Goal: Task Accomplishment & Management: Manage account settings

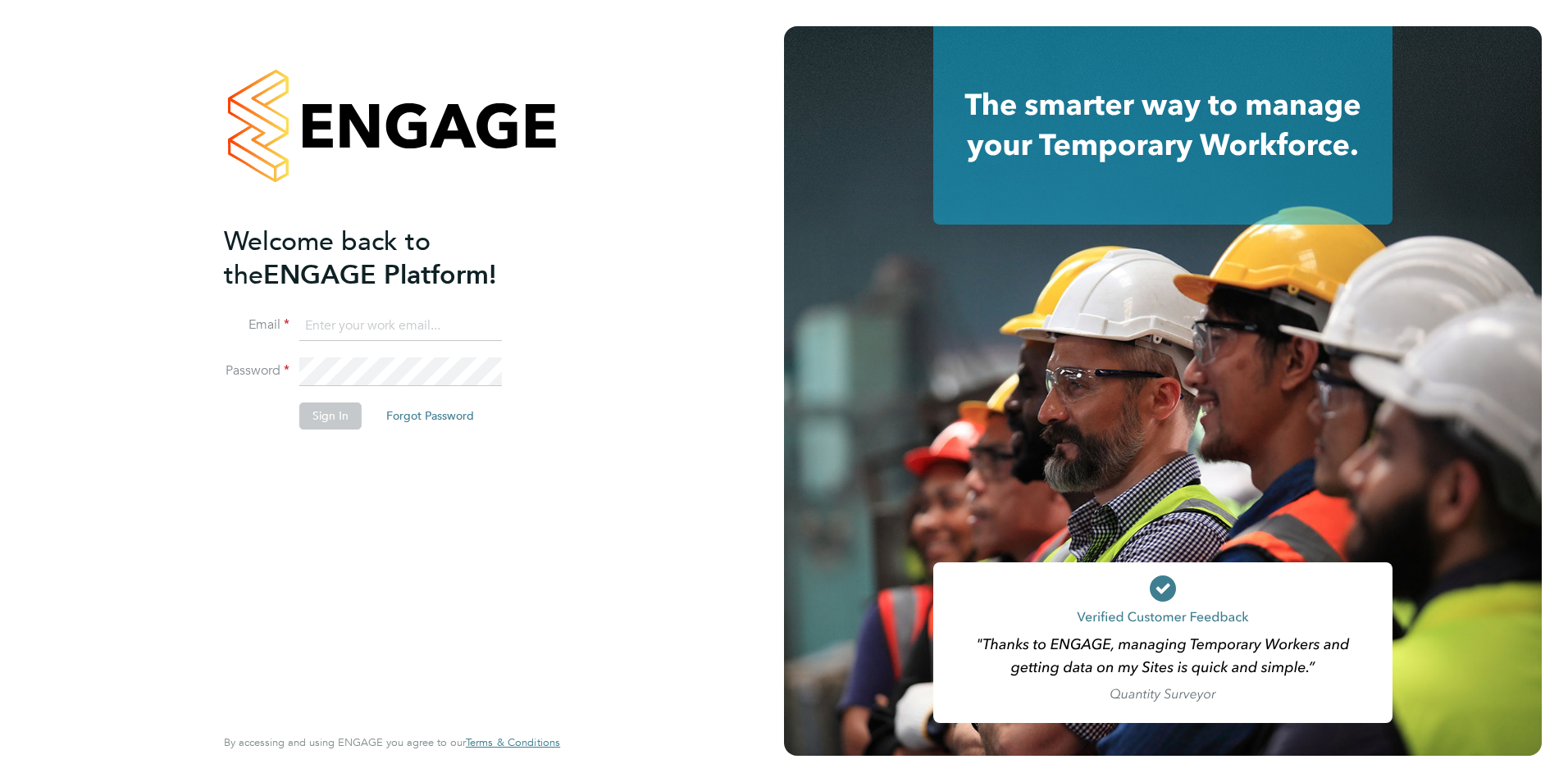
type input "[PERSON_NAME][EMAIL_ADDRESS][PERSON_NAME][DOMAIN_NAME]"
click at [323, 423] on button "Sign In" at bounding box center [331, 415] width 62 height 26
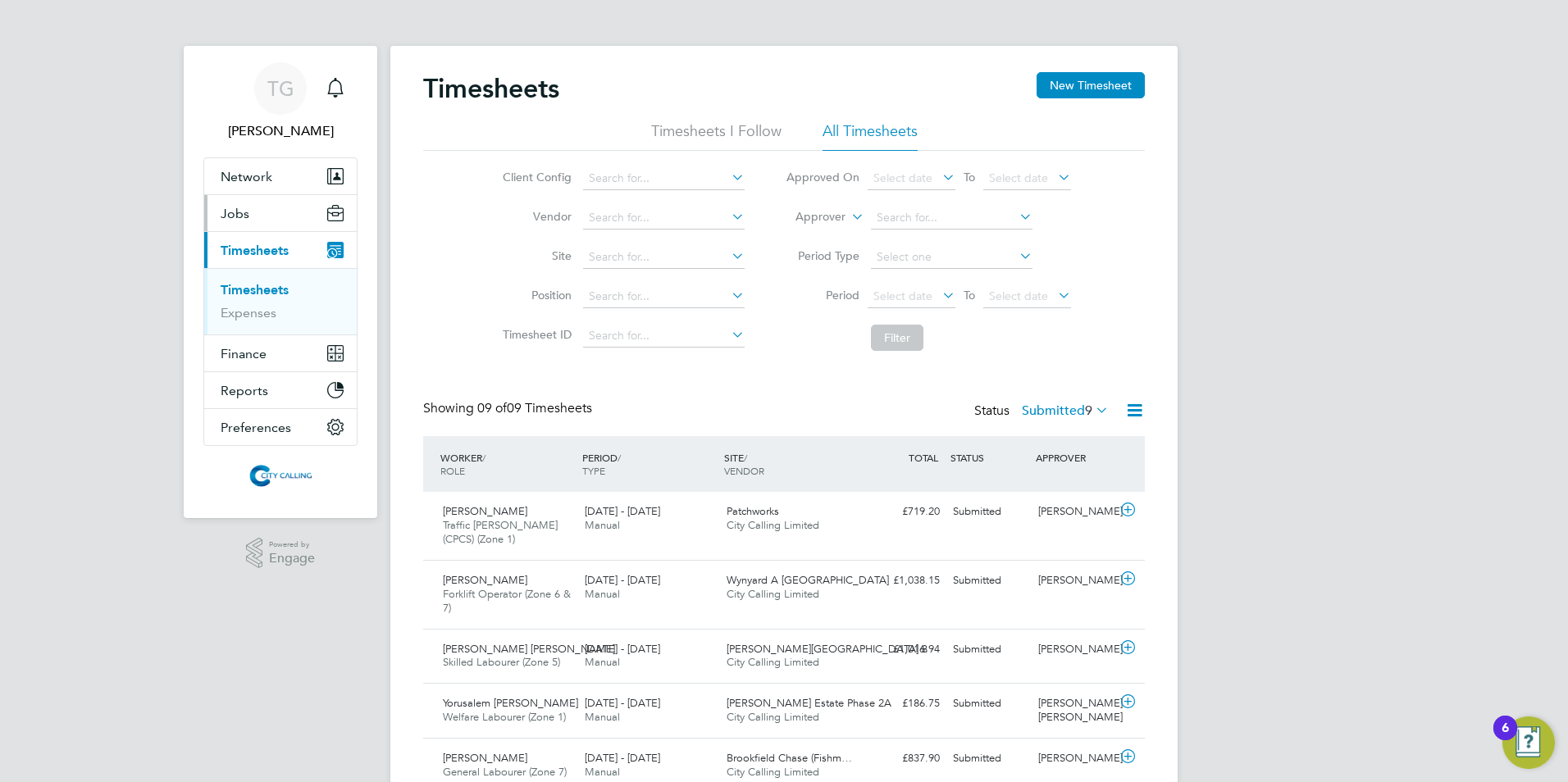
click at [238, 213] on span "Jobs" at bounding box center [235, 213] width 29 height 15
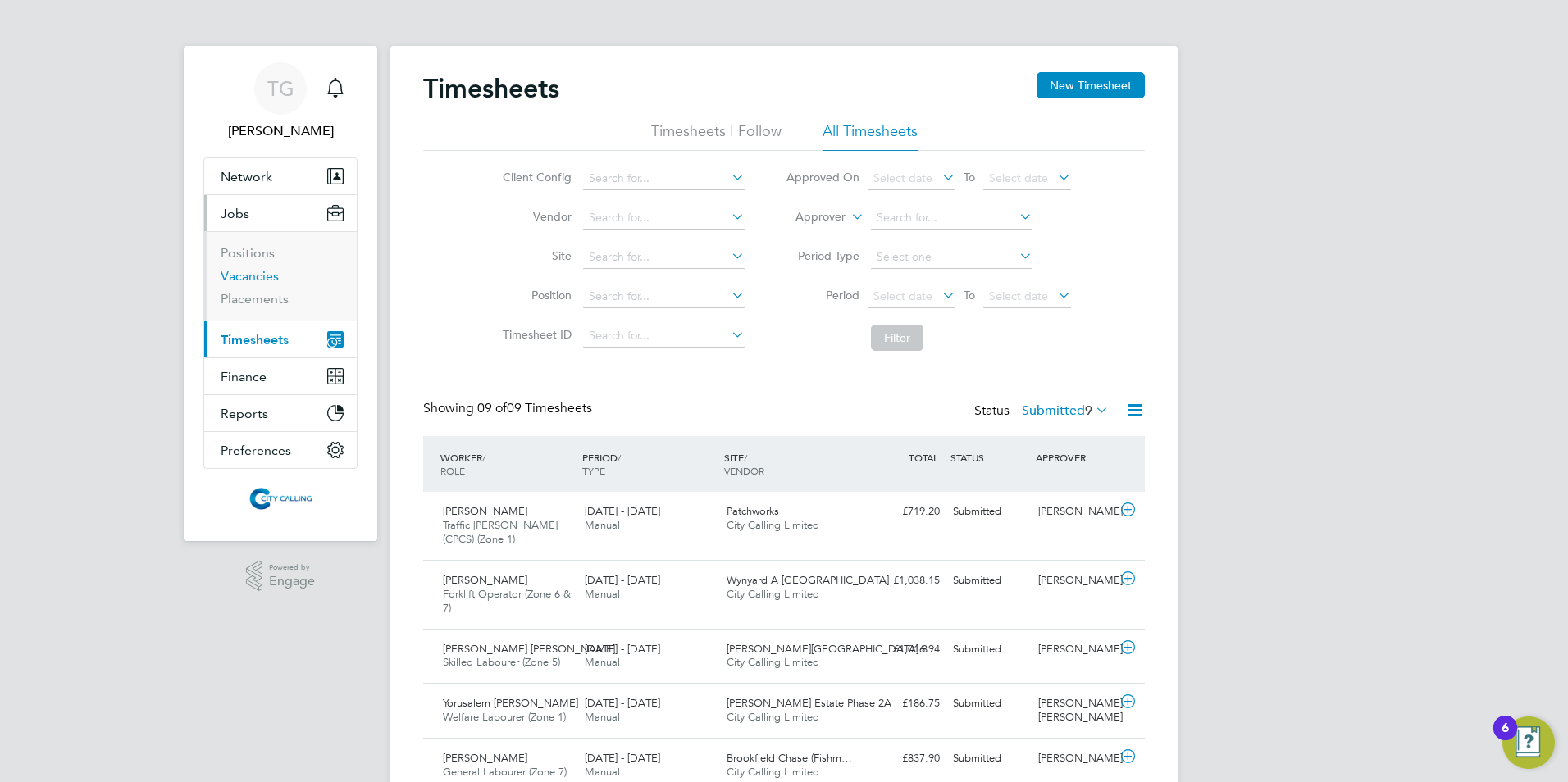
click at [248, 280] on link "Vacancies" at bounding box center [249, 276] width 58 height 15
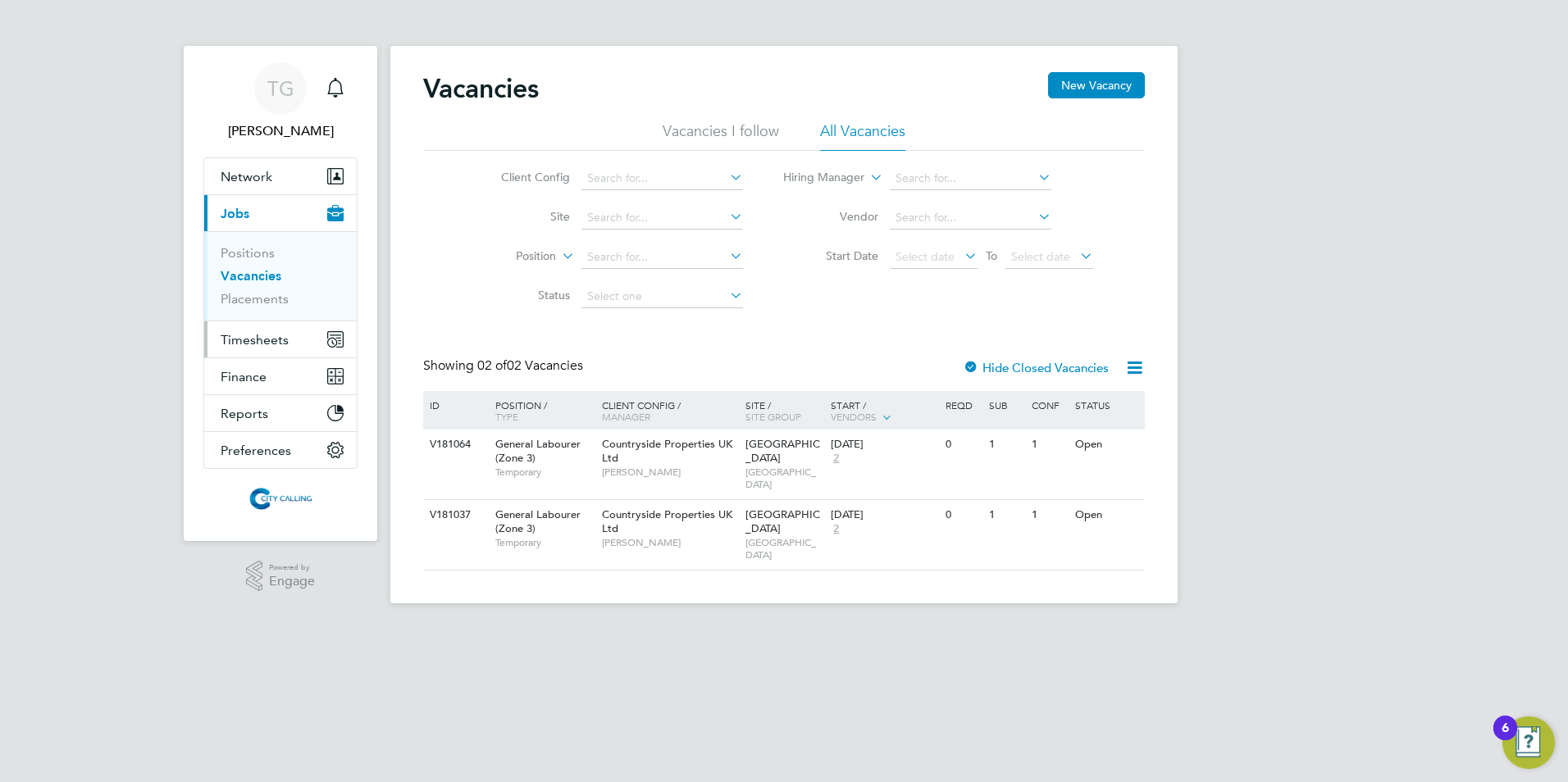
click at [246, 335] on span "Timesheets" at bounding box center [254, 340] width 68 height 15
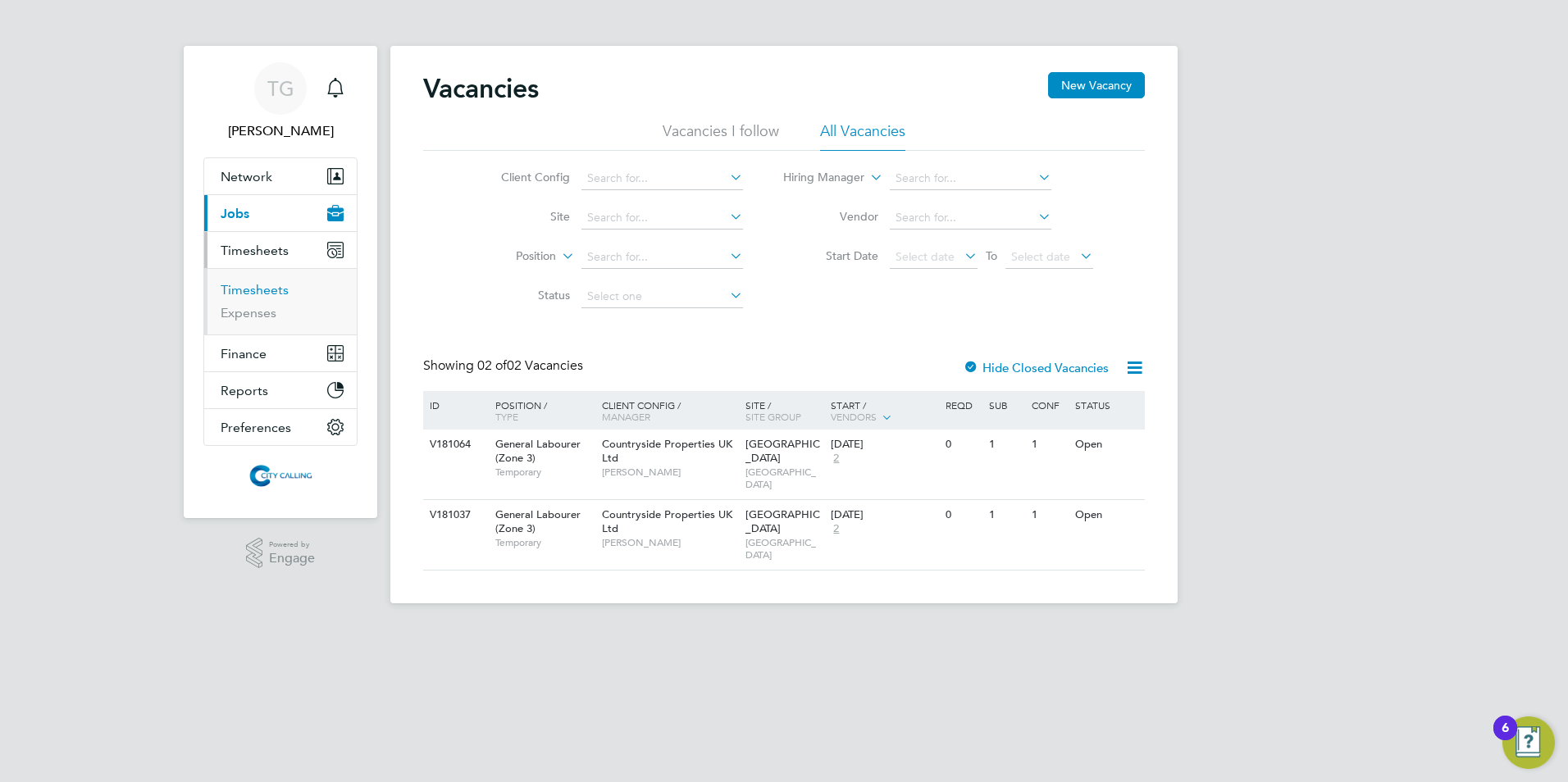
click at [248, 289] on link "Timesheets" at bounding box center [254, 289] width 68 height 15
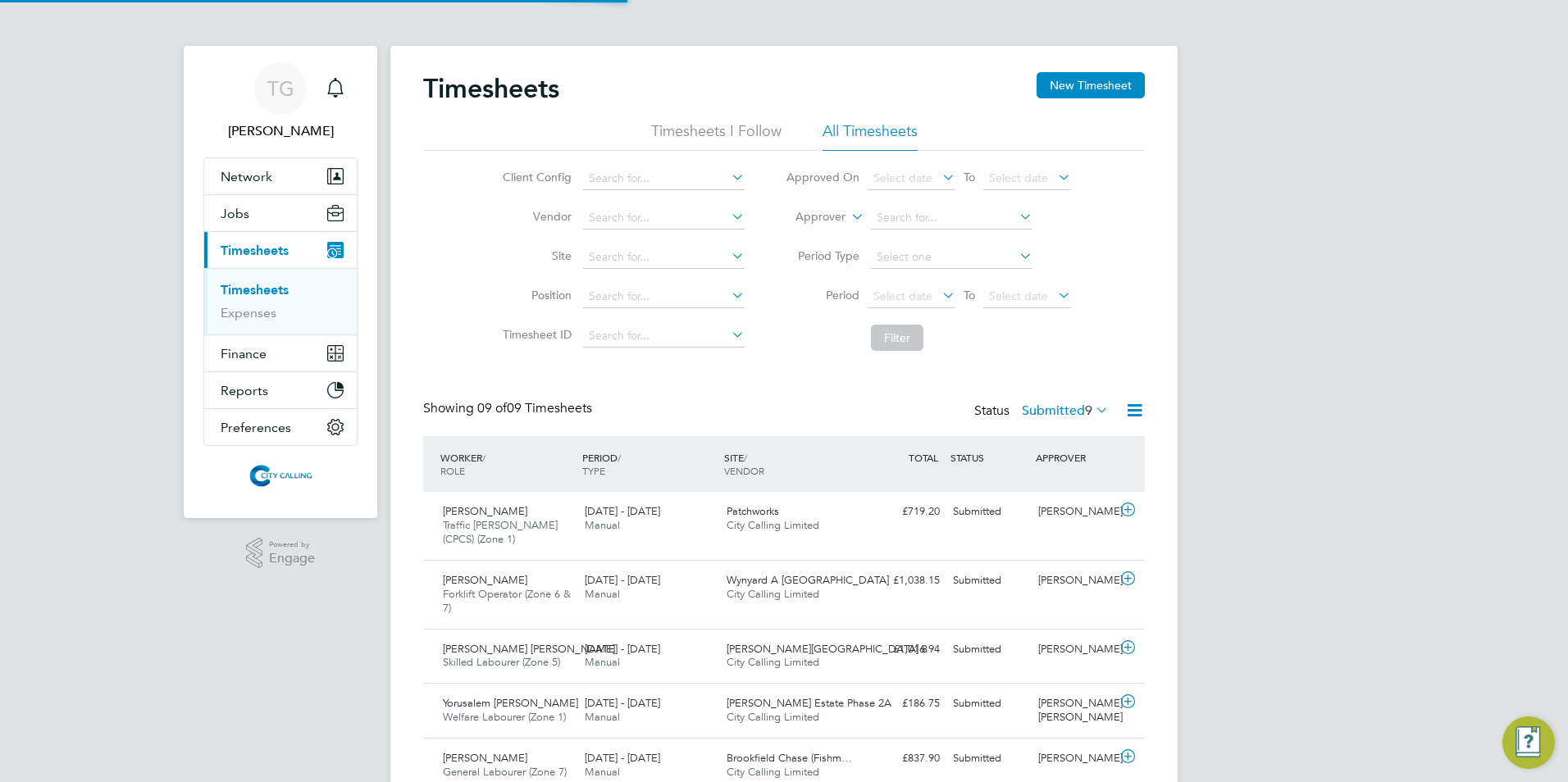
scroll to position [42, 143]
click at [890, 298] on span "Select date" at bounding box center [903, 295] width 59 height 14
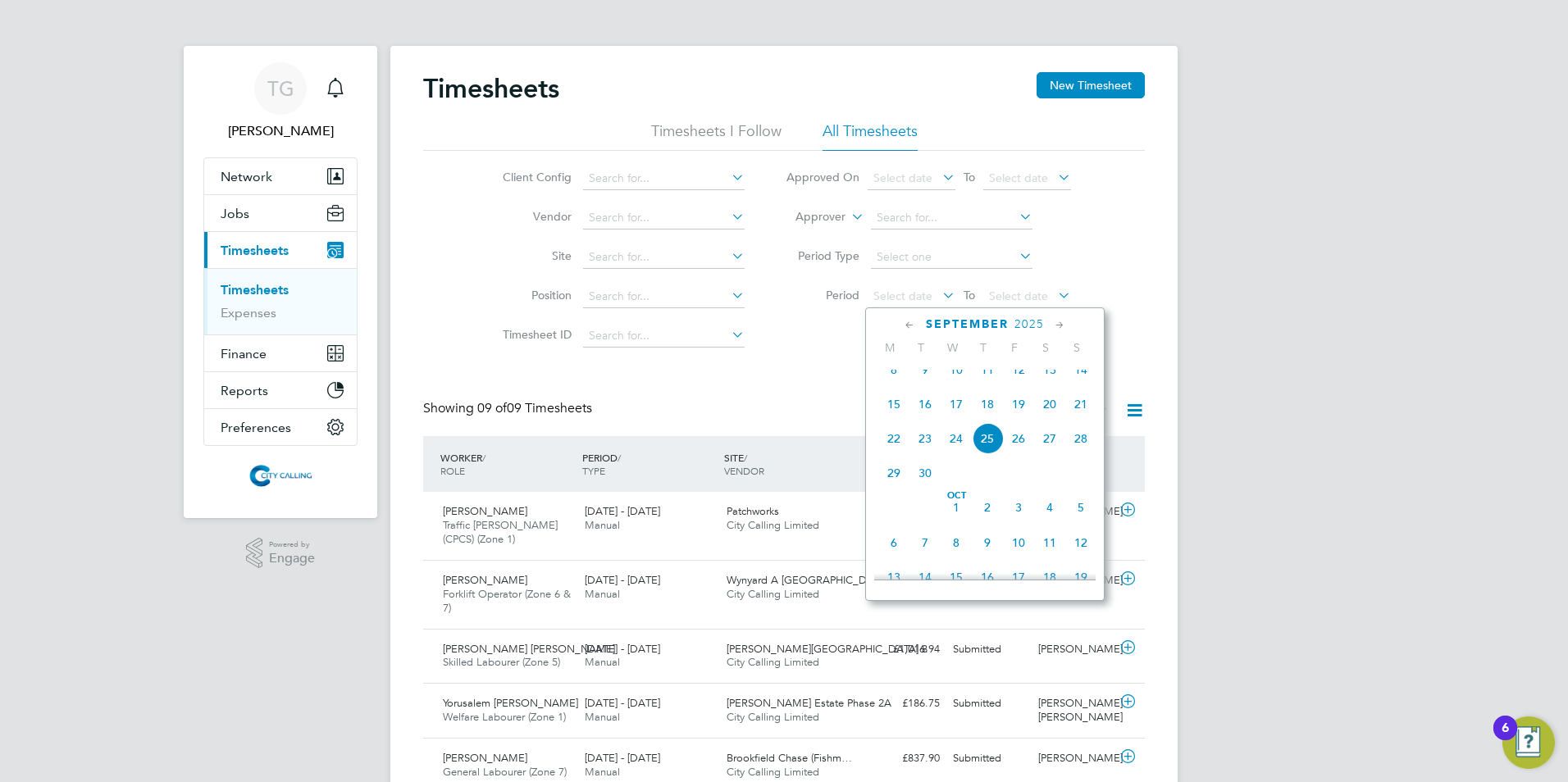
click at [890, 420] on span "15" at bounding box center [894, 404] width 31 height 31
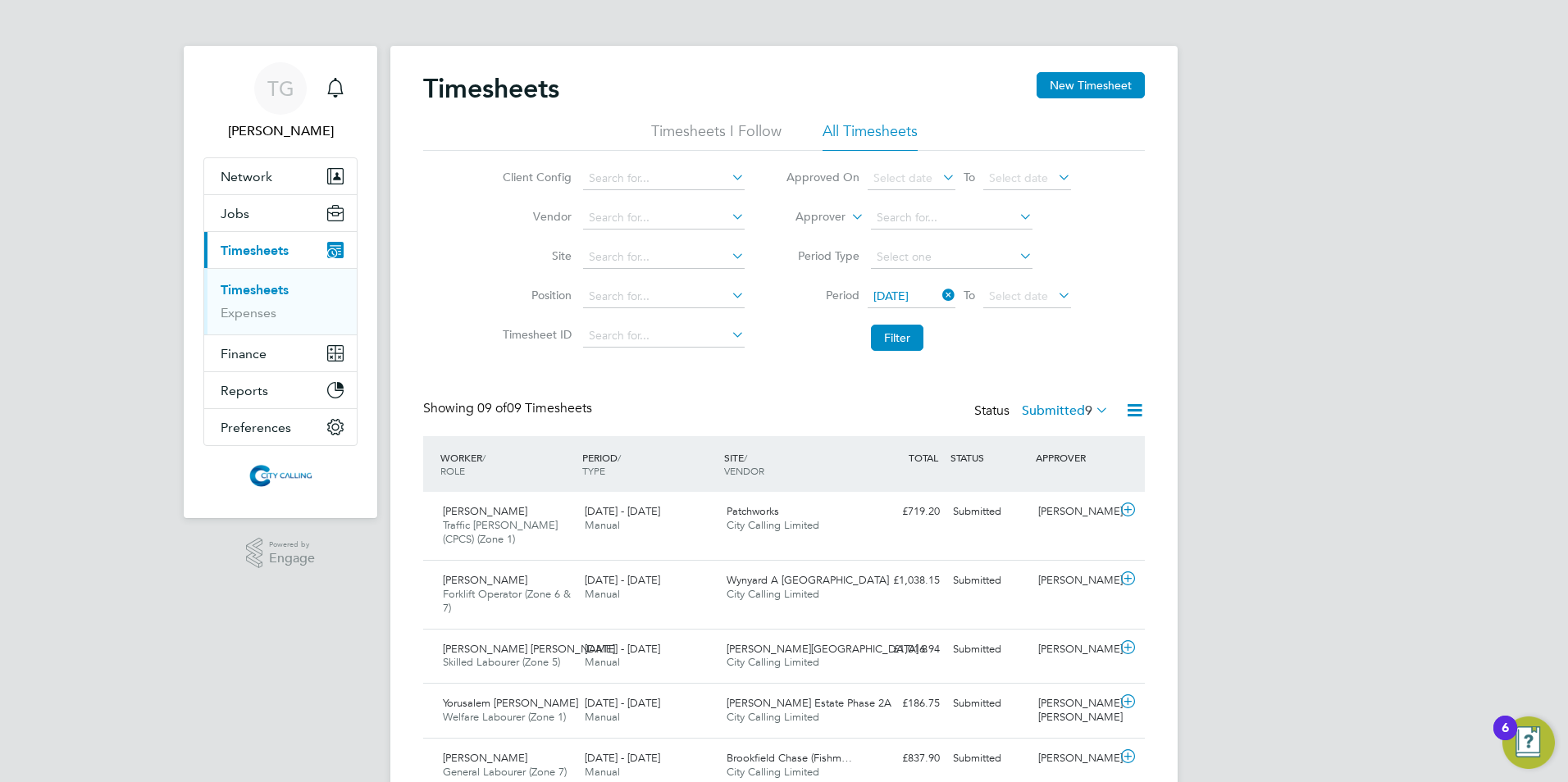
click at [1000, 292] on span "Select date" at bounding box center [1019, 295] width 59 height 14
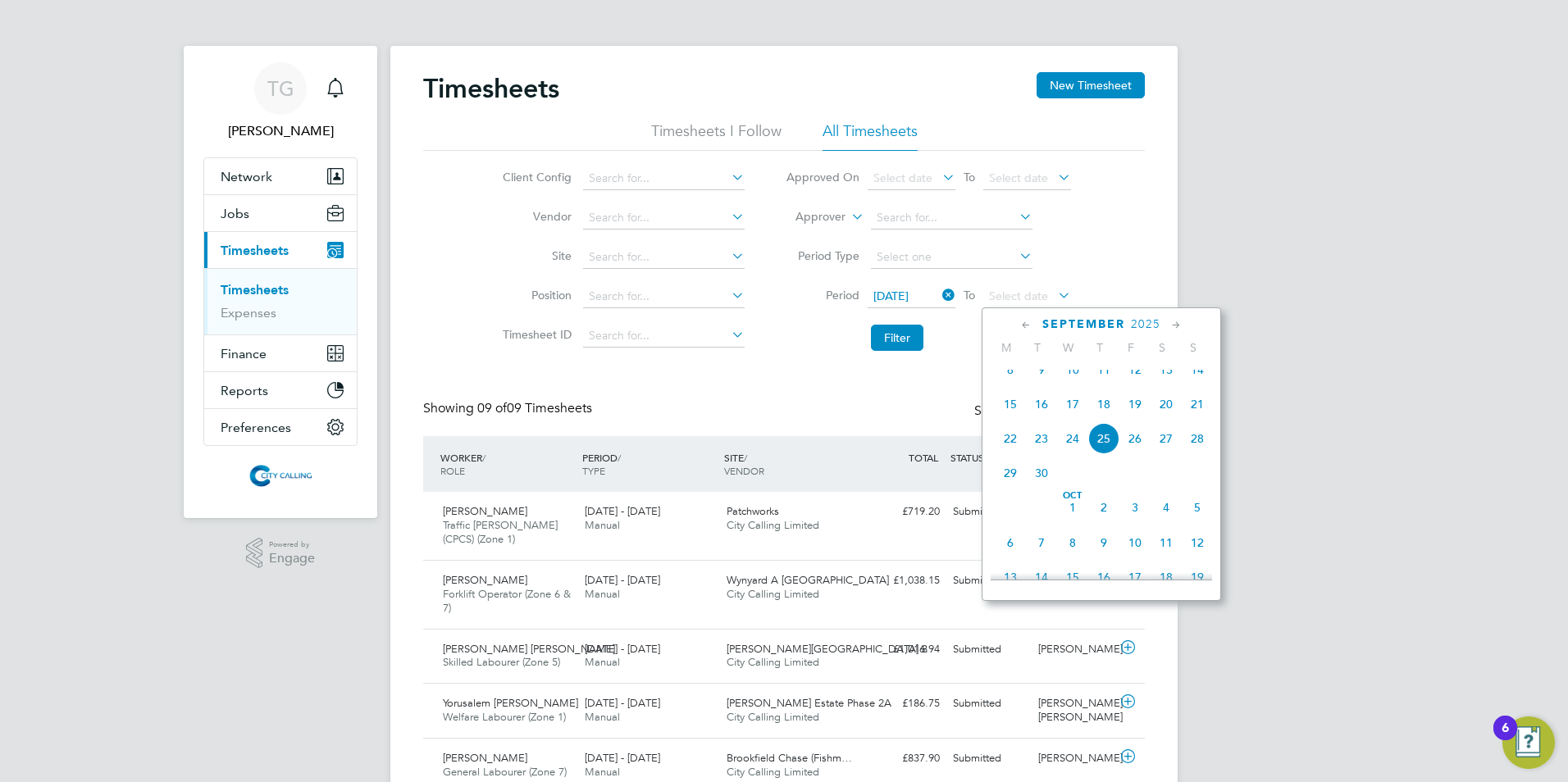
click at [1198, 416] on span "21" at bounding box center [1198, 404] width 31 height 31
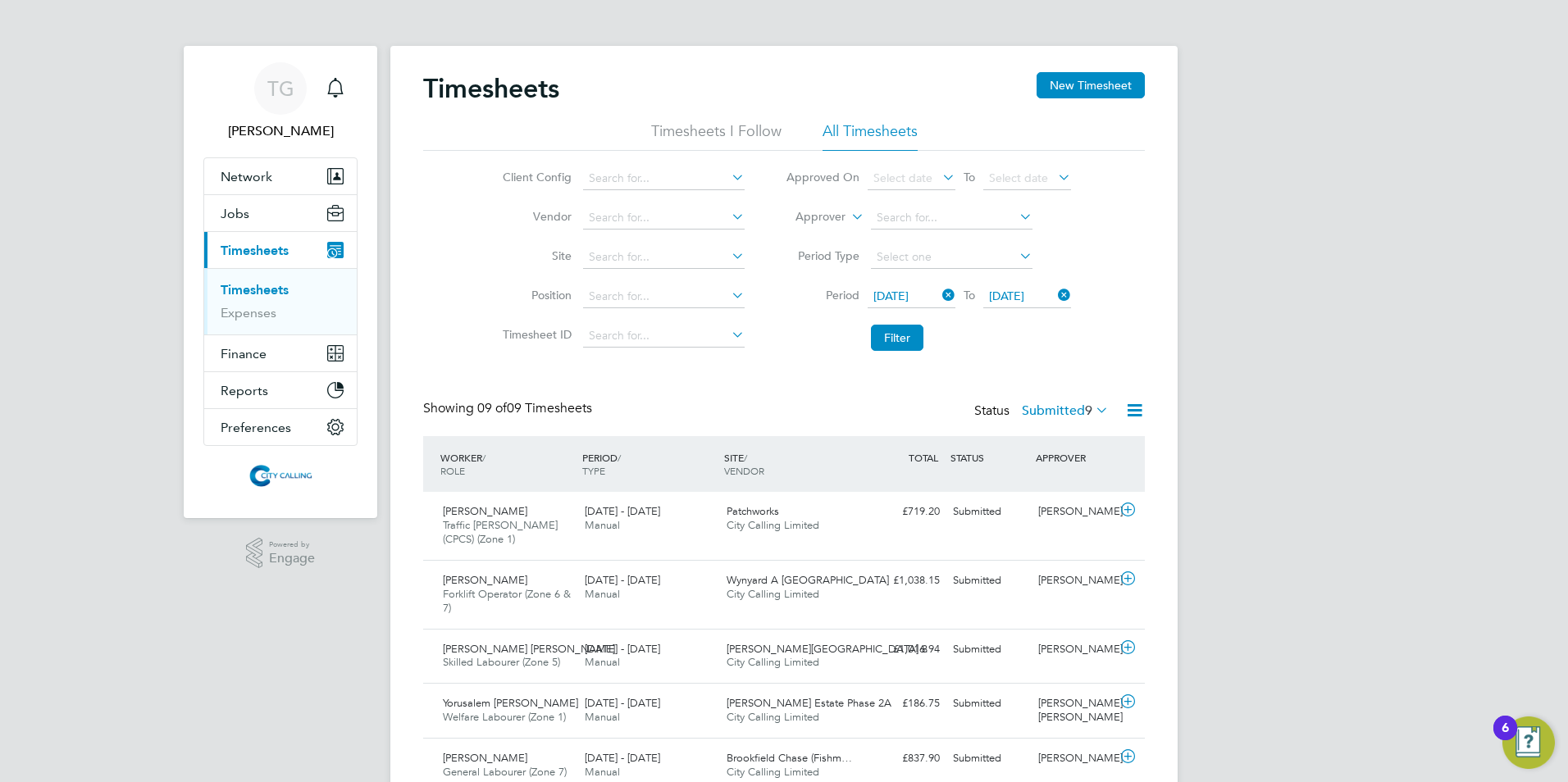
click at [887, 336] on button "Filter" at bounding box center [897, 337] width 52 height 26
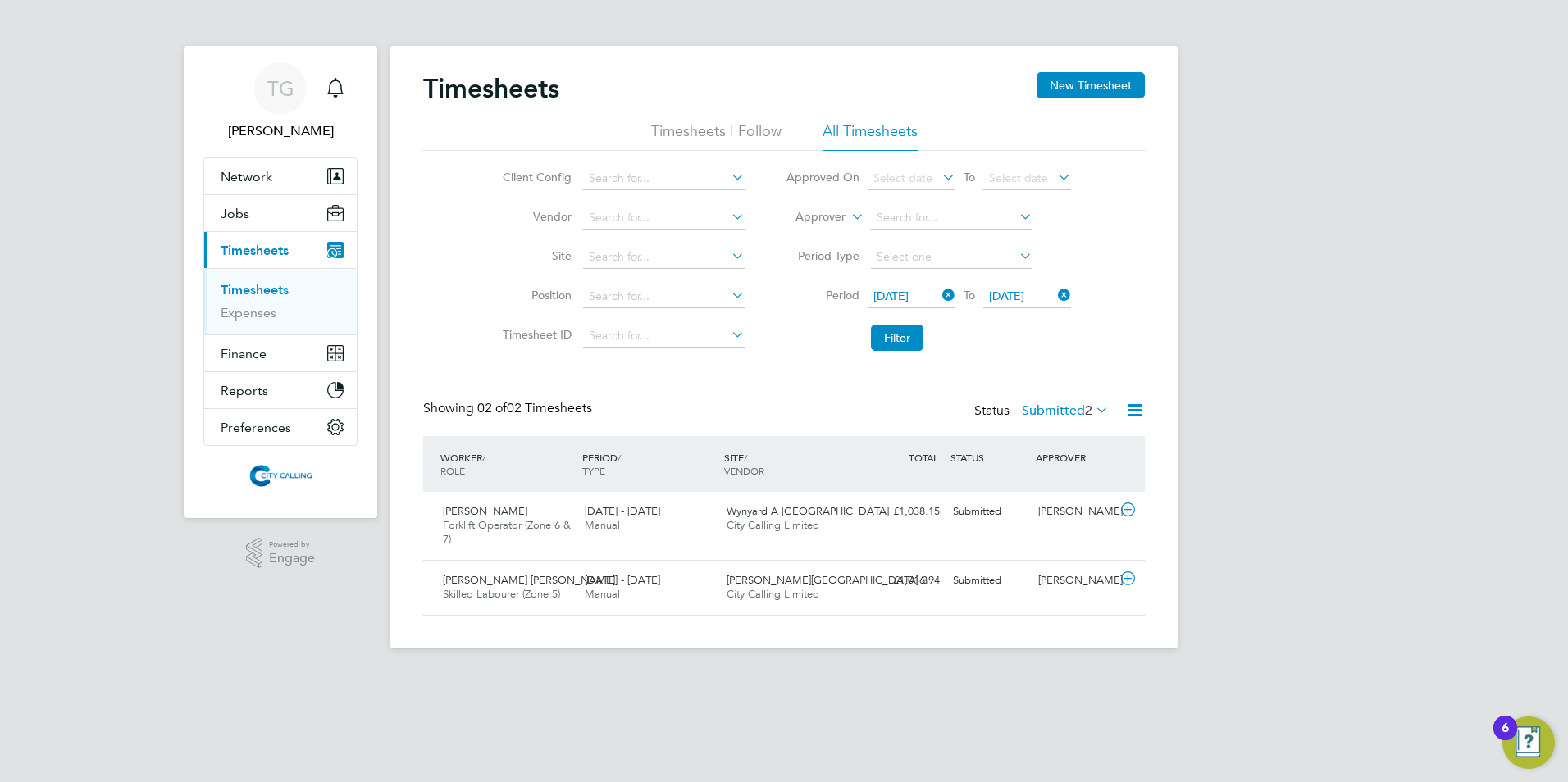
click at [1046, 406] on label "Submitted 2" at bounding box center [1065, 410] width 87 height 16
click at [731, 377] on div "Timesheets New Timesheet Timesheets I Follow All Timesheets Client Config Vendo…" at bounding box center [784, 344] width 722 height 543
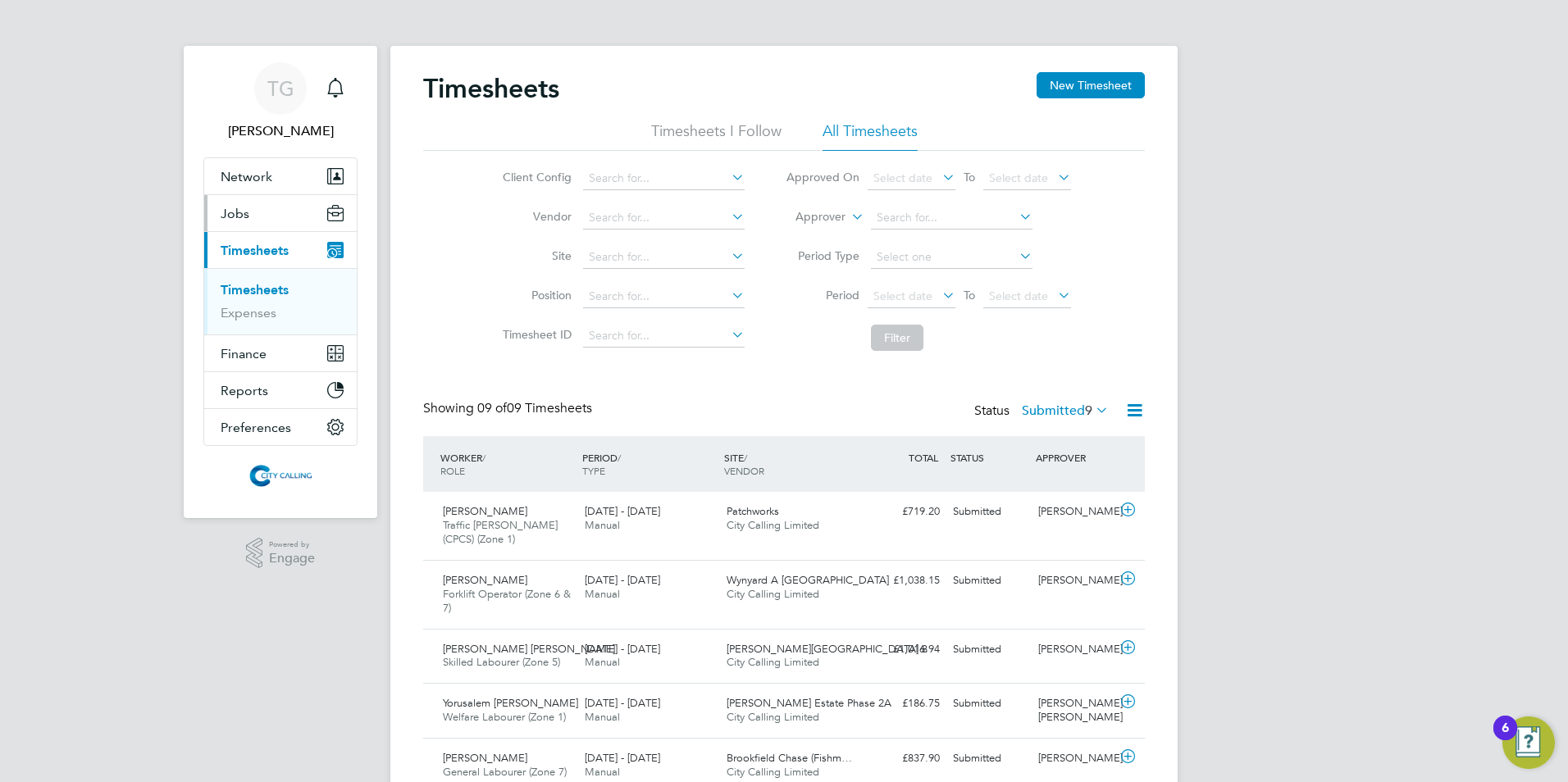
click at [229, 213] on span "Jobs" at bounding box center [235, 213] width 29 height 15
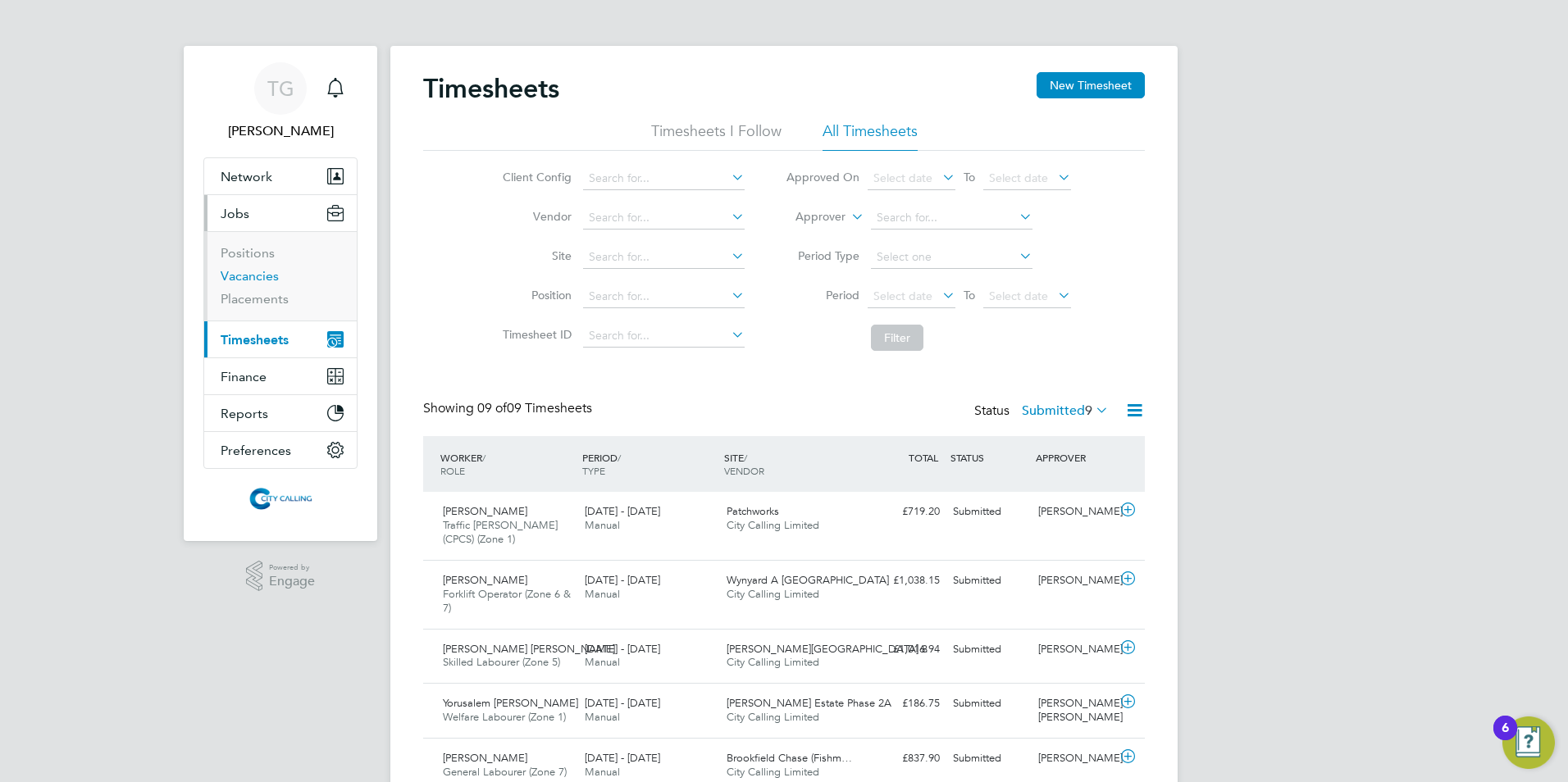
click at [242, 272] on link "Vacancies" at bounding box center [249, 276] width 58 height 15
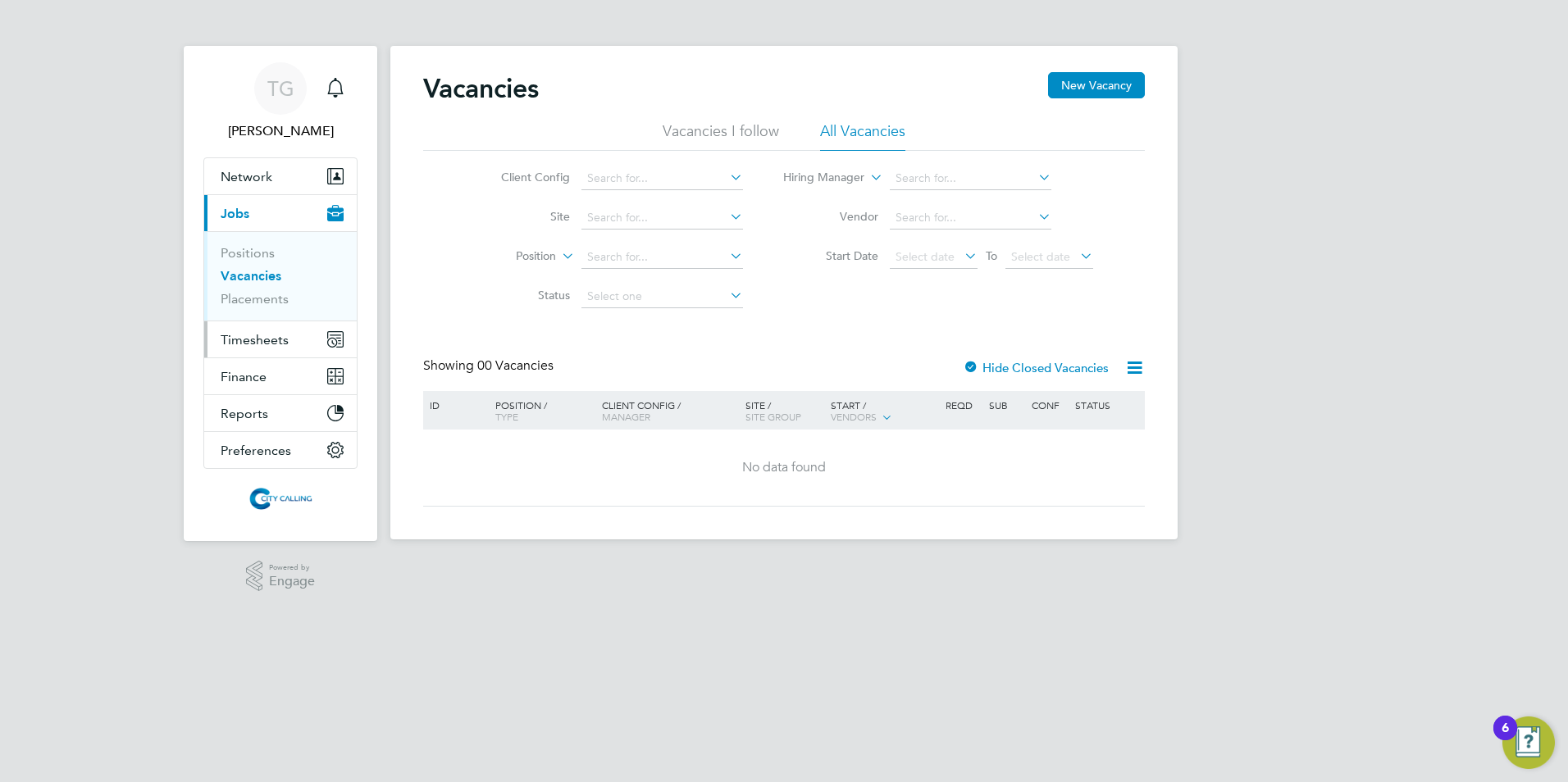
click at [245, 340] on span "Timesheets" at bounding box center [254, 340] width 68 height 15
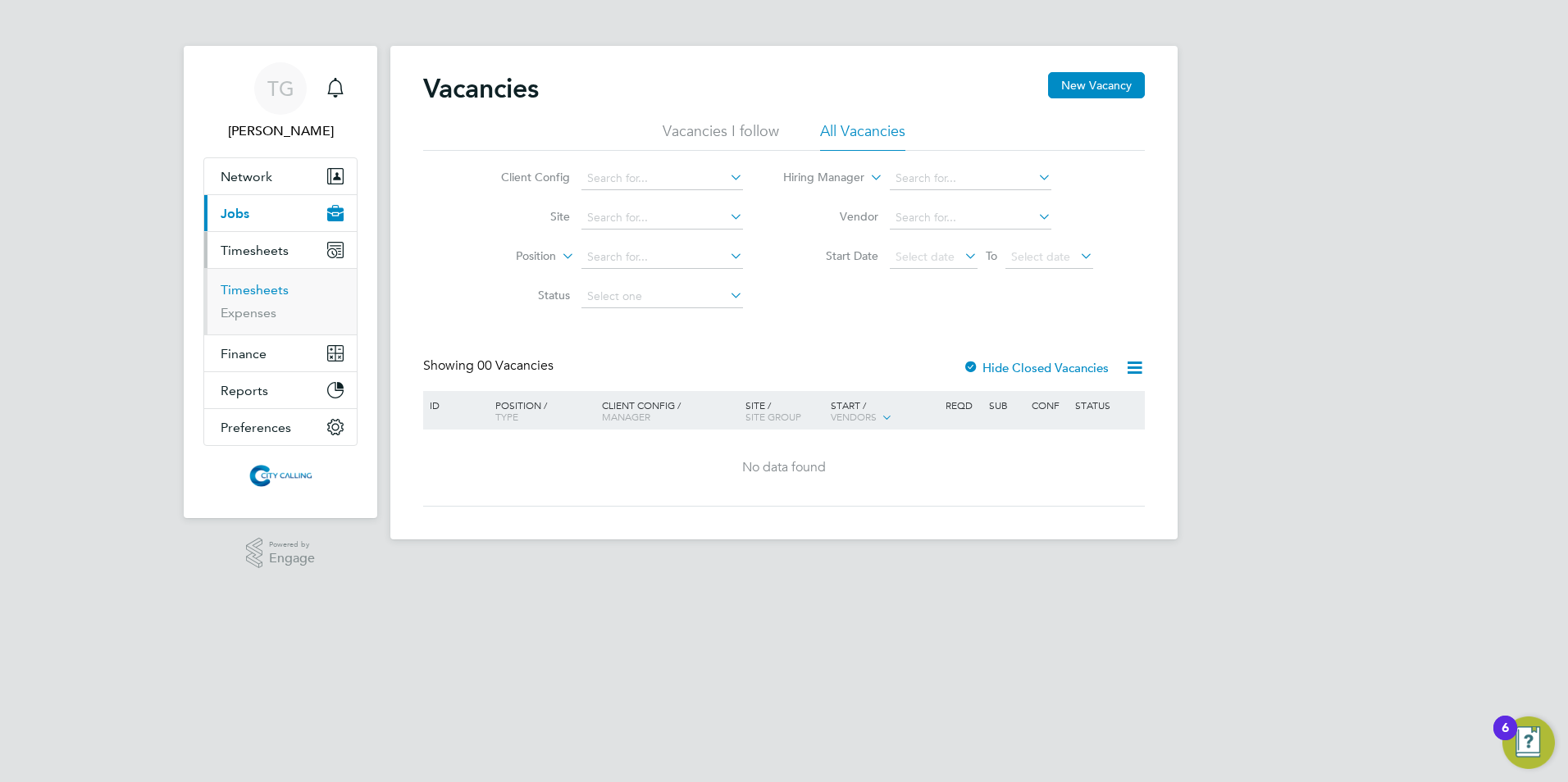
click at [257, 289] on link "Timesheets" at bounding box center [254, 289] width 68 height 15
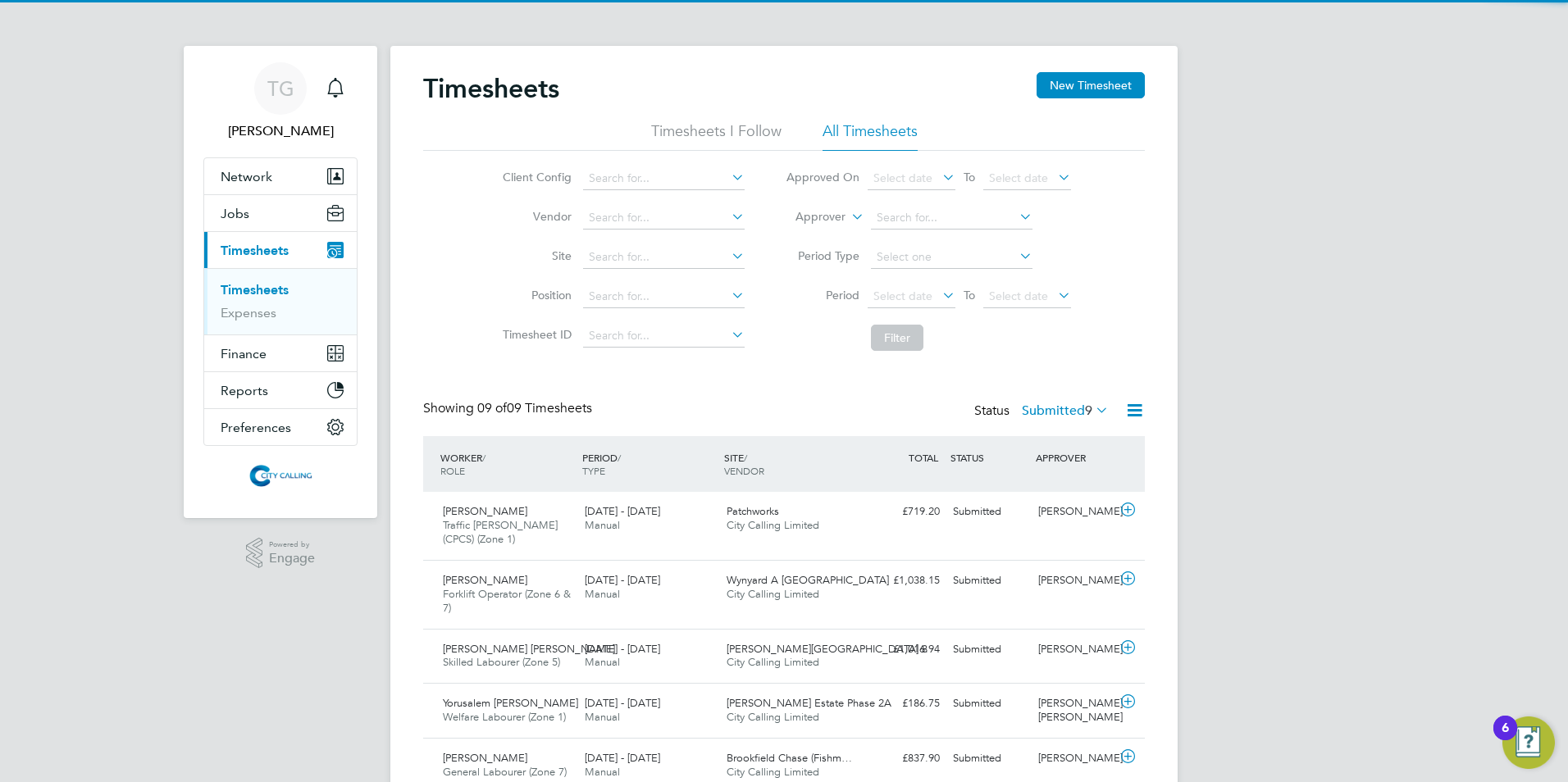
click at [886, 296] on span "Select date" at bounding box center [903, 295] width 59 height 14
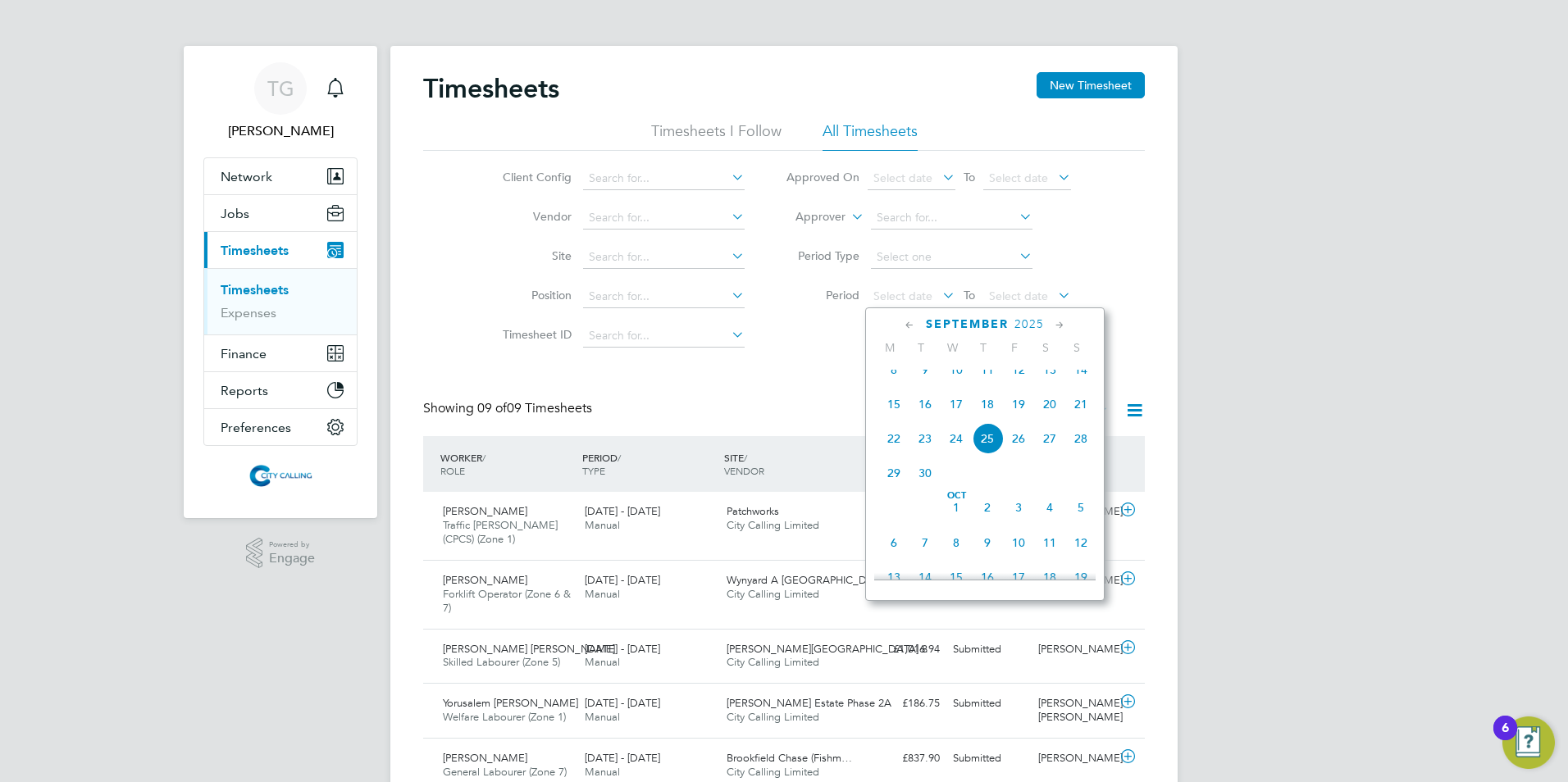
click at [900, 414] on span "15" at bounding box center [894, 404] width 31 height 31
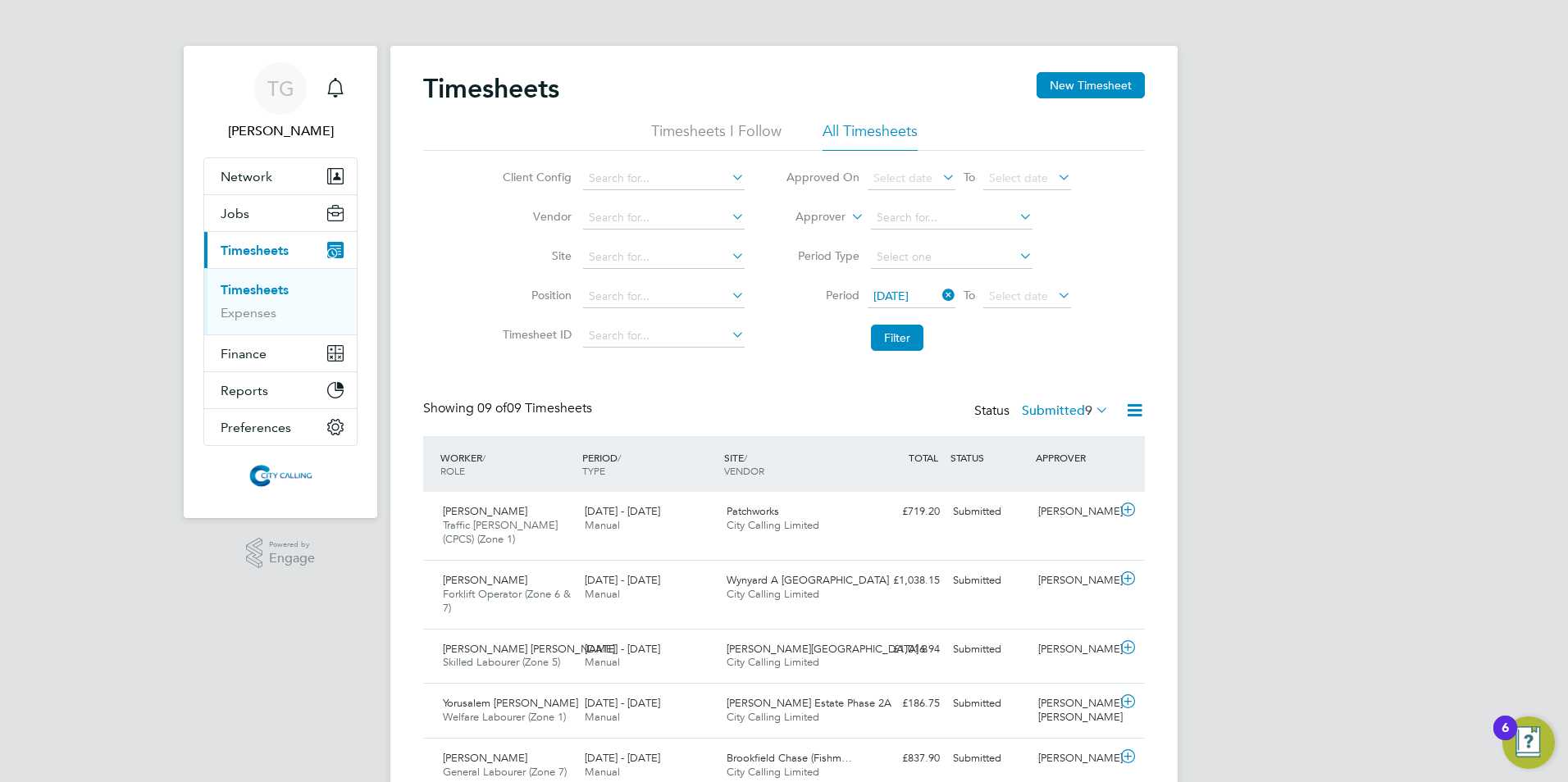
click at [1000, 294] on span "Select date" at bounding box center [1019, 295] width 59 height 14
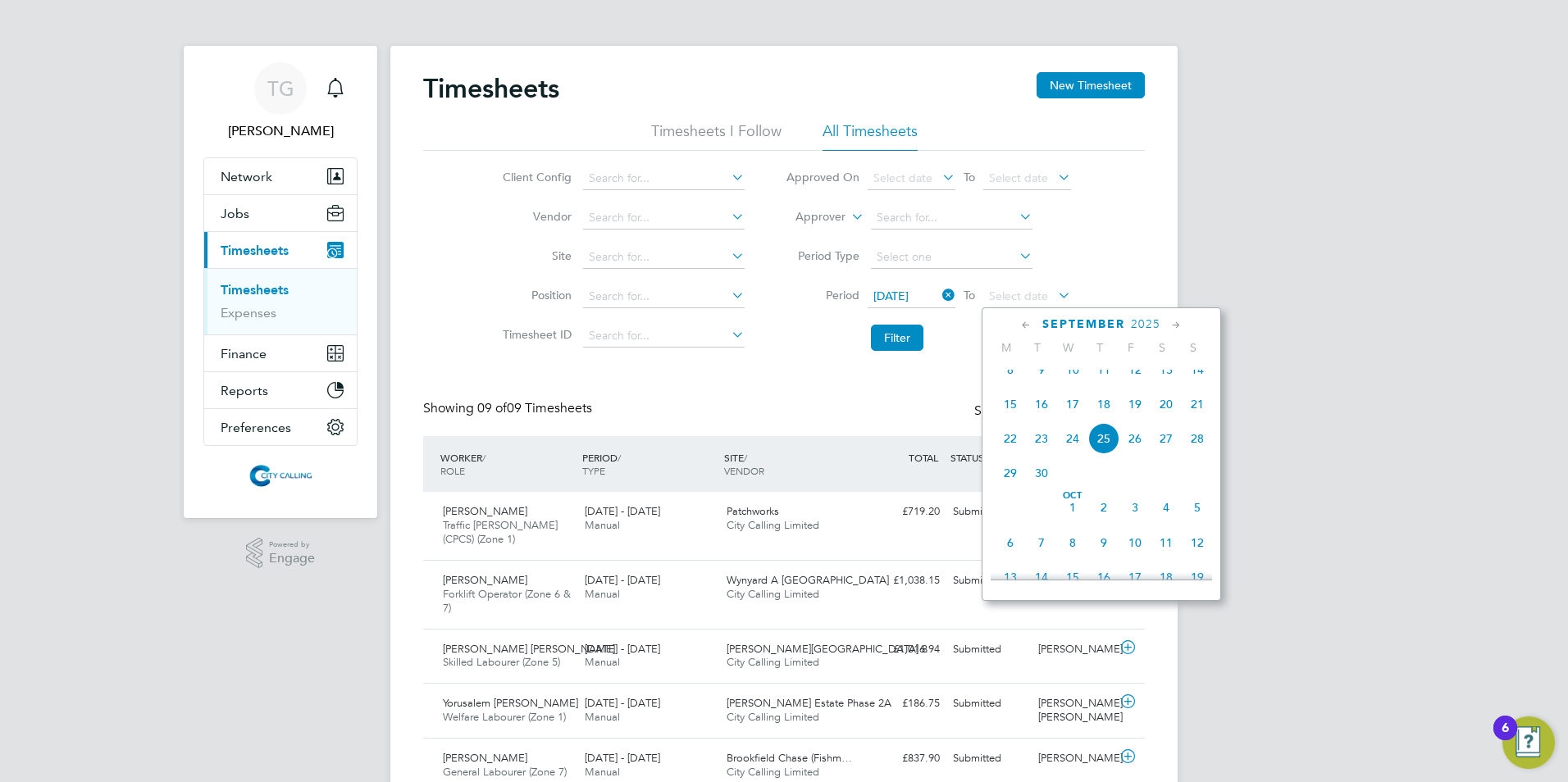
click at [1194, 419] on span "21" at bounding box center [1198, 404] width 31 height 31
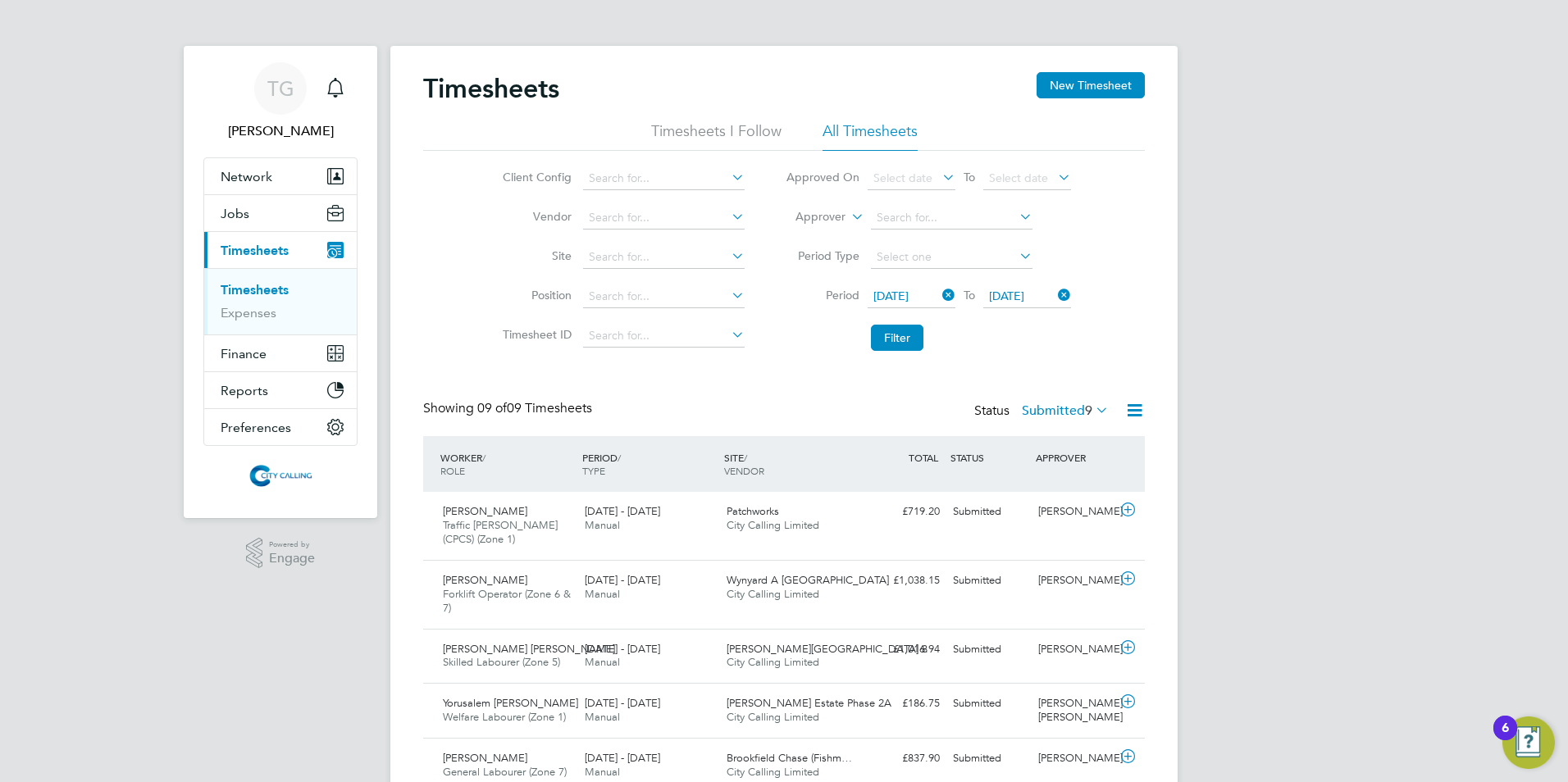
click at [893, 340] on button "Filter" at bounding box center [897, 337] width 52 height 26
